Goal: Obtain resource: Obtain resource

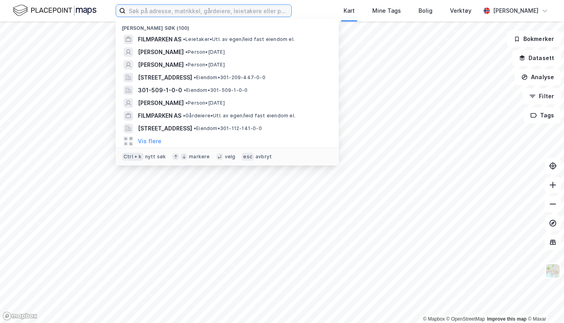
click at [177, 14] on input at bounding box center [208, 11] width 166 height 12
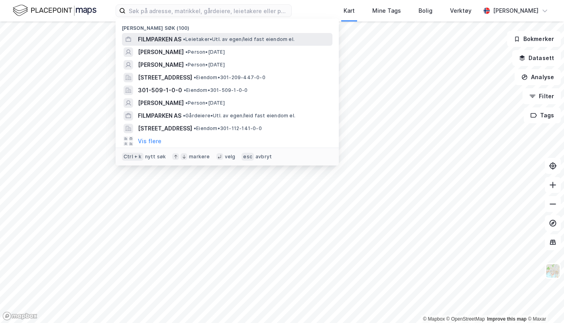
click at [172, 41] on span "FILMPARKEN AS" at bounding box center [159, 40] width 43 height 10
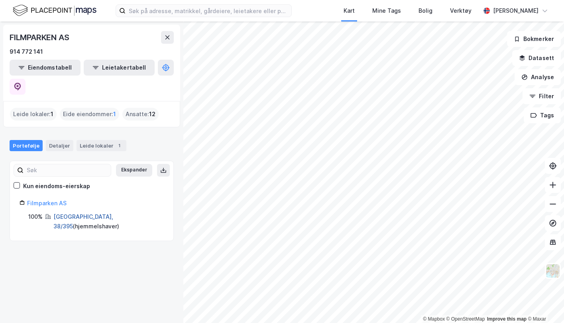
click at [59, 213] on link "Bærum, 38/395" at bounding box center [83, 221] width 60 height 16
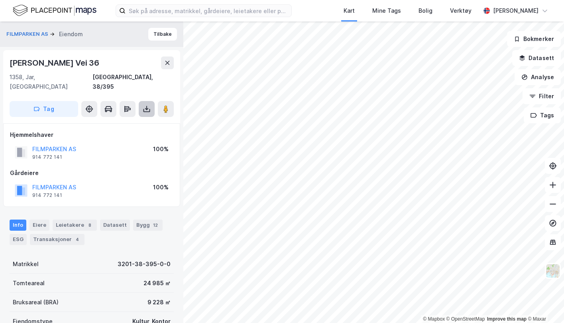
click at [150, 105] on icon at bounding box center [147, 109] width 8 height 8
click at [119, 122] on div "Last ned grunnbok" at bounding box center [107, 125] width 46 height 6
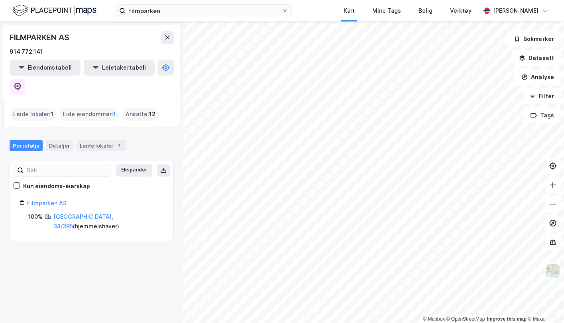
click at [112, 252] on div "FILMPARKEN AS 914 772 141 Eiendomstabell Leietakertabell Leide lokaler : 1 Eide…" at bounding box center [91, 173] width 183 height 302
